Goal: Task Accomplishment & Management: Use online tool/utility

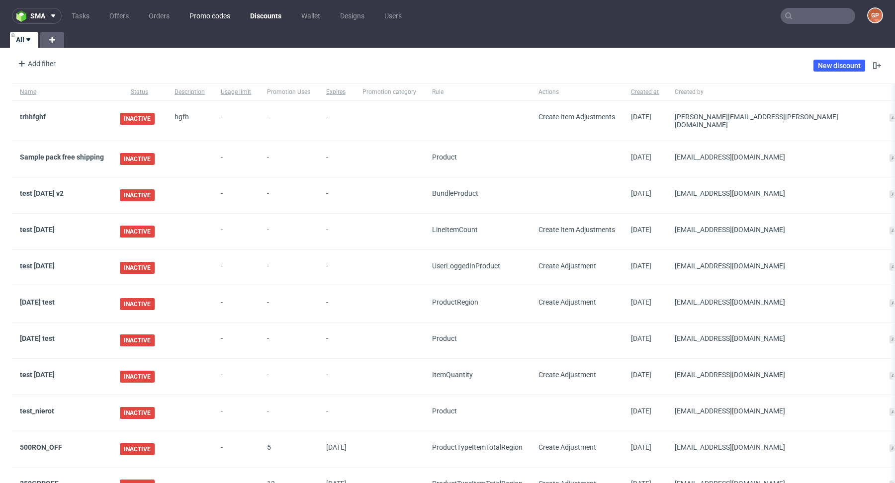
click at [220, 13] on link "Promo codes" at bounding box center [209, 16] width 53 height 16
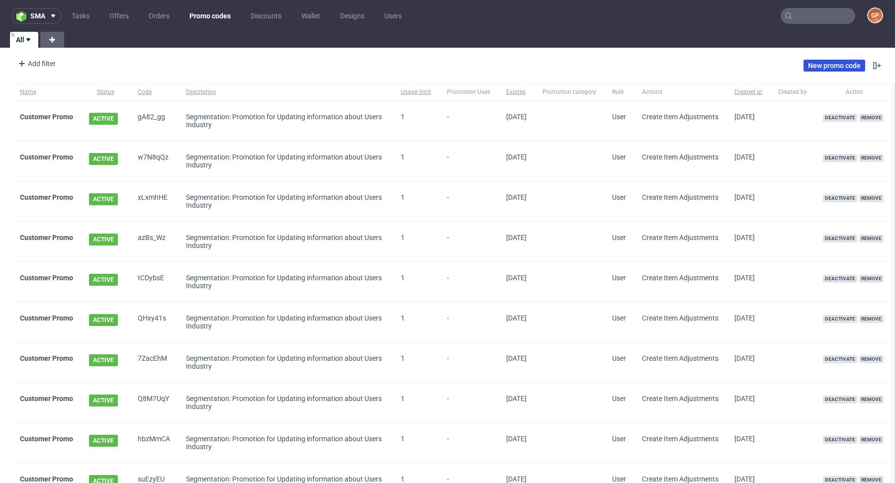
click at [826, 68] on link "New promo code" at bounding box center [834, 66] width 62 height 12
